Goal: Book appointment/travel/reservation

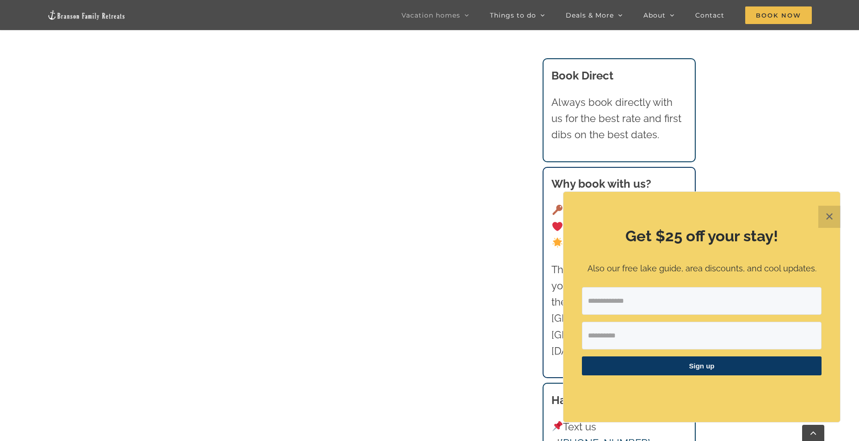
scroll to position [742, 0]
click at [830, 218] on button "✕" at bounding box center [829, 217] width 22 height 22
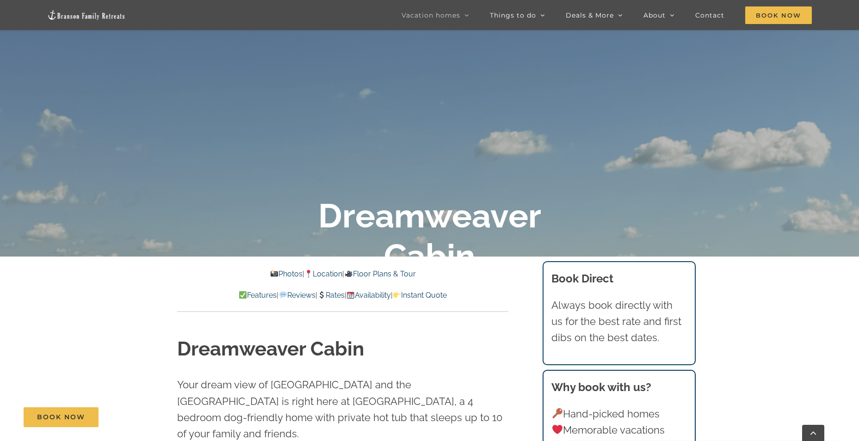
scroll to position [324, 0]
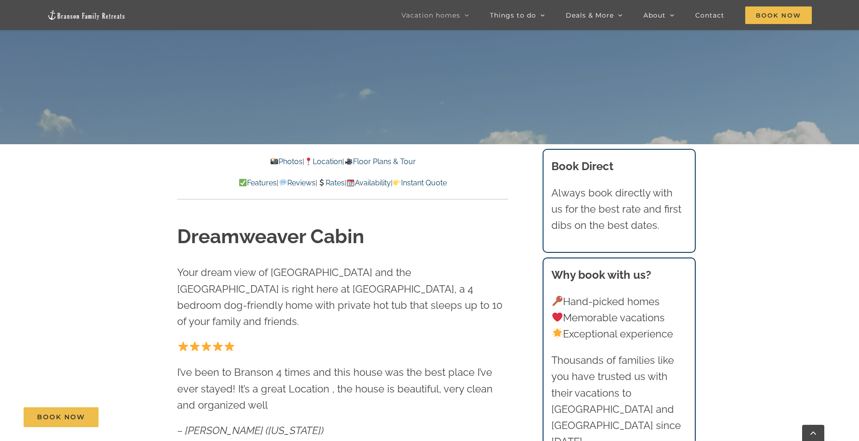
click at [334, 182] on link "Rates" at bounding box center [330, 183] width 27 height 9
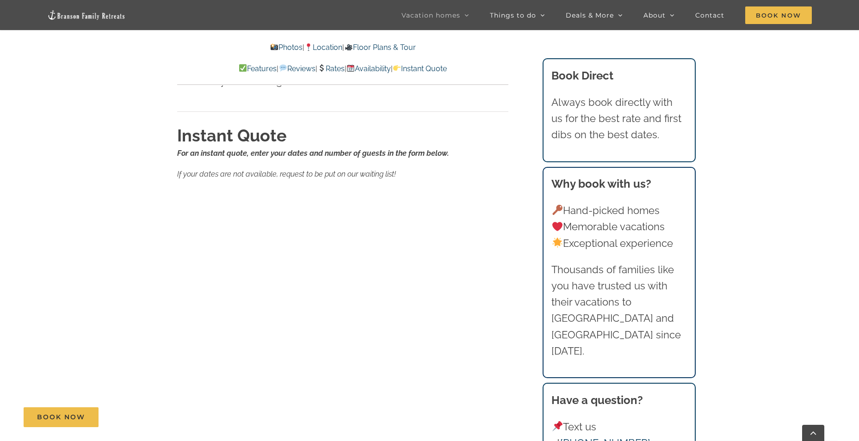
scroll to position [5913, 0]
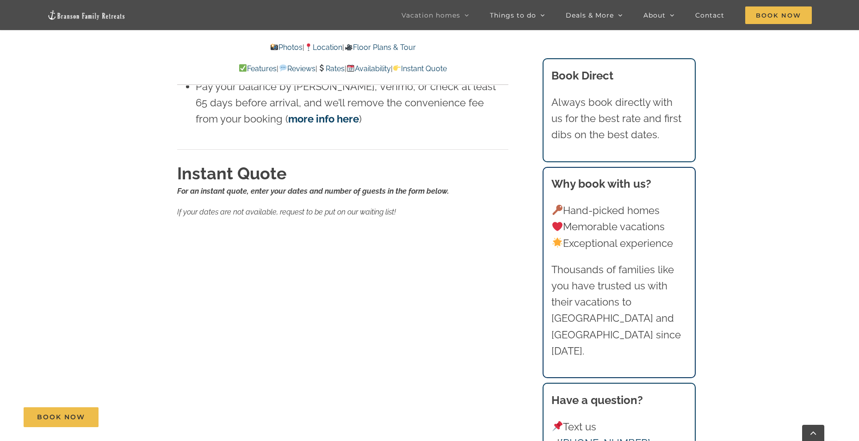
scroll to position [324, 0]
